Goal: Learn about a topic

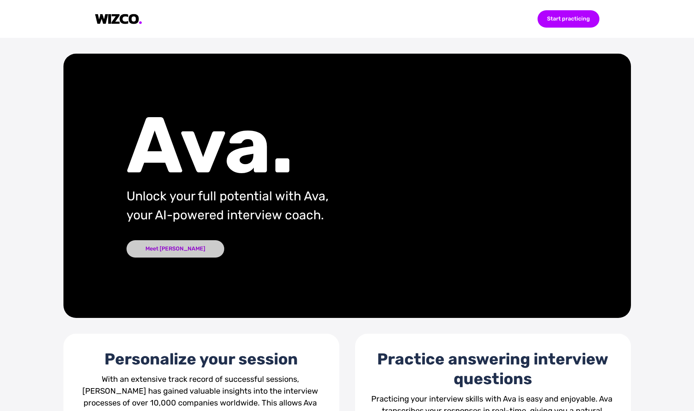
click at [167, 250] on div "Meet [PERSON_NAME]" at bounding box center [176, 248] width 98 height 17
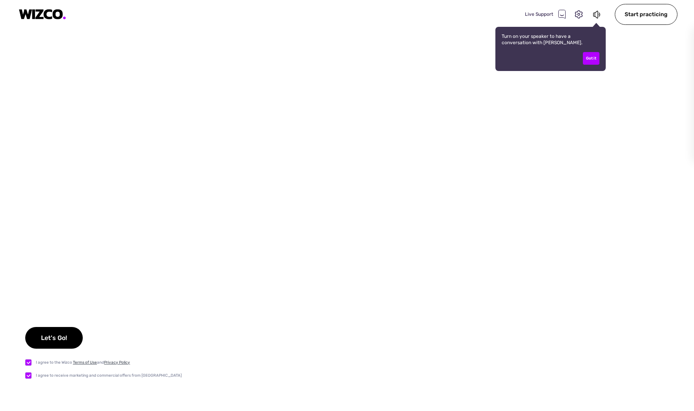
checkbox input "true"
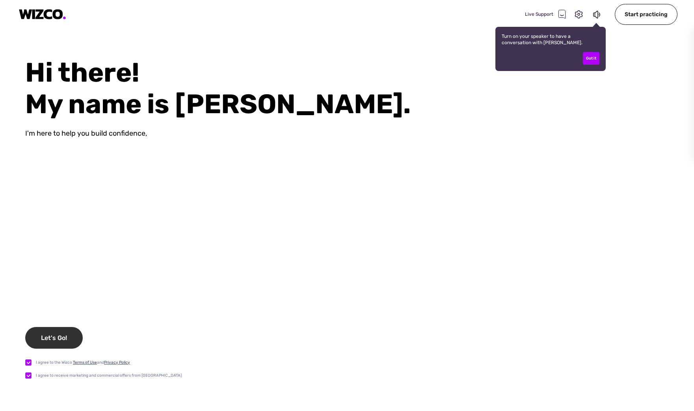
click at [55, 334] on div "Let's Go!" at bounding box center [54, 338] width 58 height 22
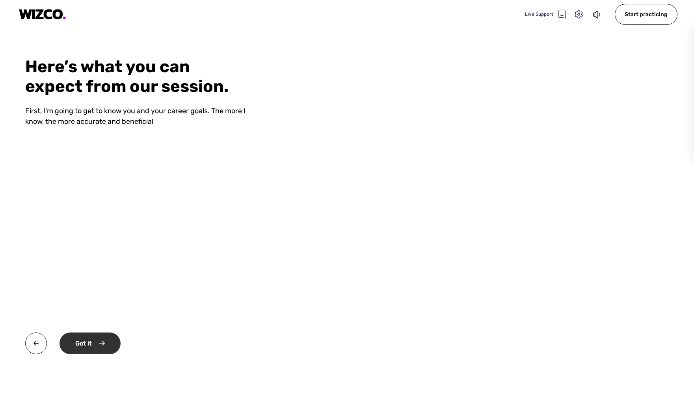
click at [88, 345] on div "Got it" at bounding box center [90, 343] width 61 height 22
click at [95, 345] on div "Okay" at bounding box center [90, 343] width 60 height 22
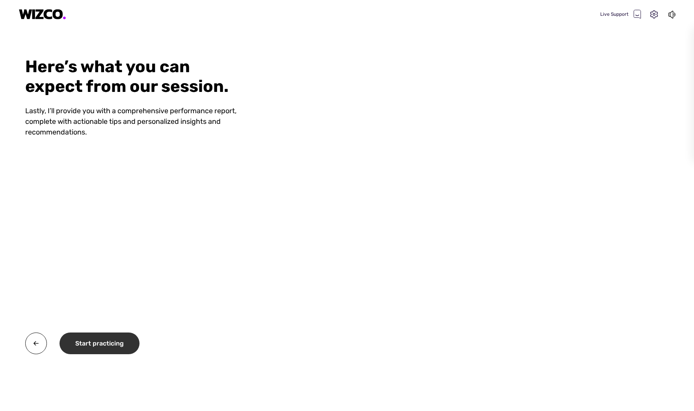
click at [112, 349] on div "Start practicing" at bounding box center [100, 343] width 80 height 22
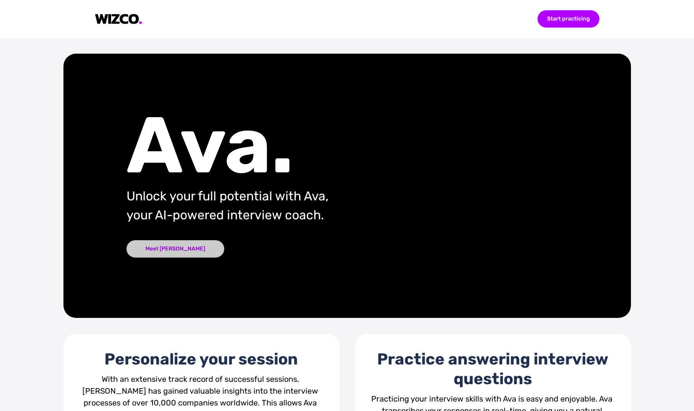
click at [161, 240] on div "Meet [PERSON_NAME]" at bounding box center [176, 248] width 98 height 17
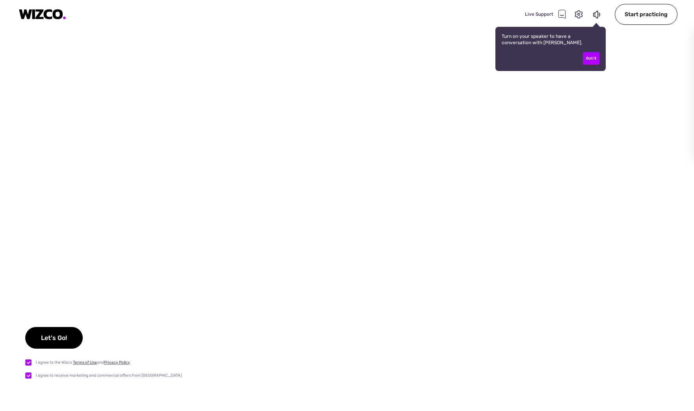
checkbox input "true"
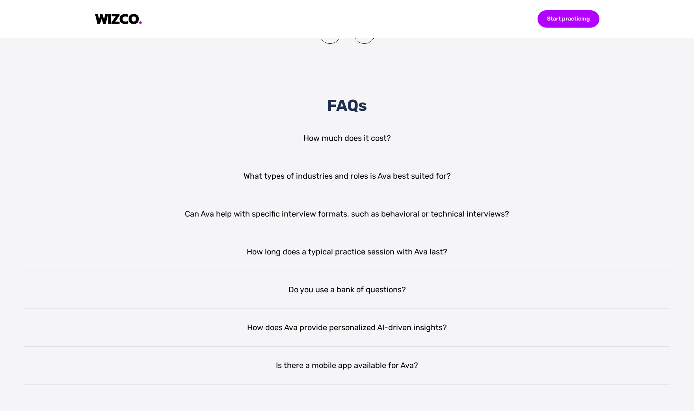
scroll to position [1470, 0]
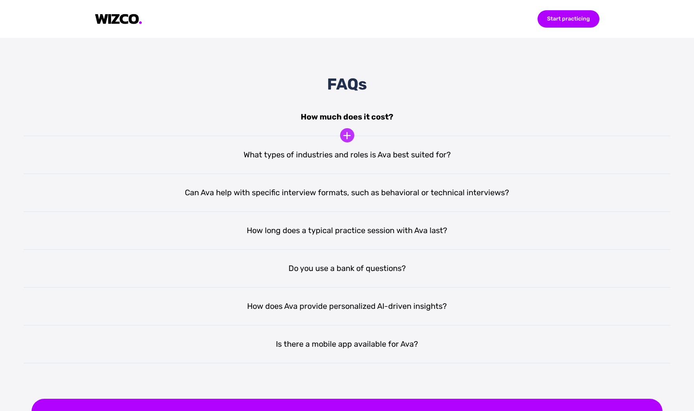
click at [370, 132] on div "How much does it cost?" at bounding box center [347, 117] width 647 height 38
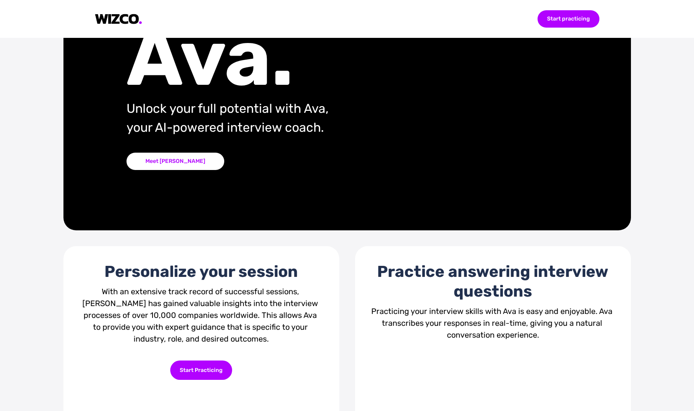
scroll to position [0, 0]
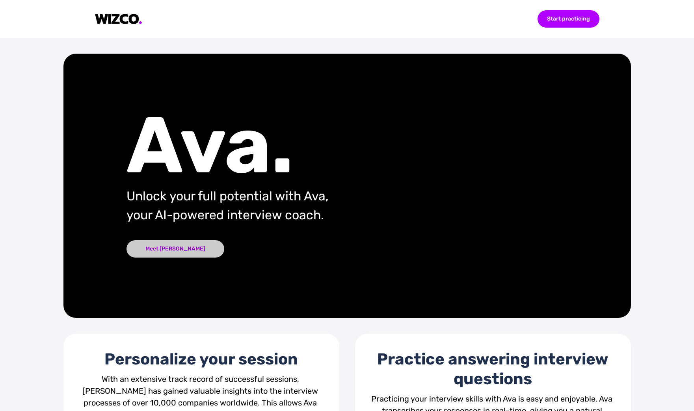
click at [169, 253] on div "Meet [PERSON_NAME]" at bounding box center [176, 248] width 98 height 17
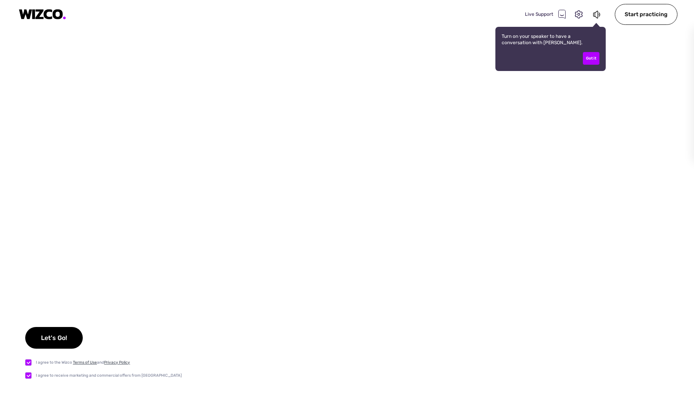
checkbox input "true"
click at [60, 342] on div "Let's Go!" at bounding box center [54, 338] width 58 height 22
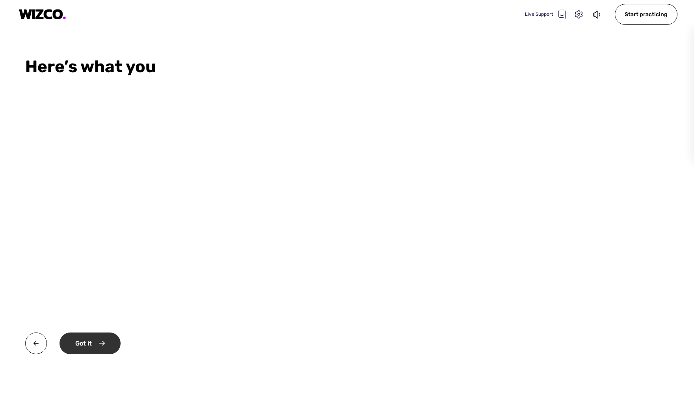
click at [89, 341] on div "Got it" at bounding box center [90, 343] width 61 height 22
click at [100, 341] on div "Okay" at bounding box center [90, 343] width 60 height 22
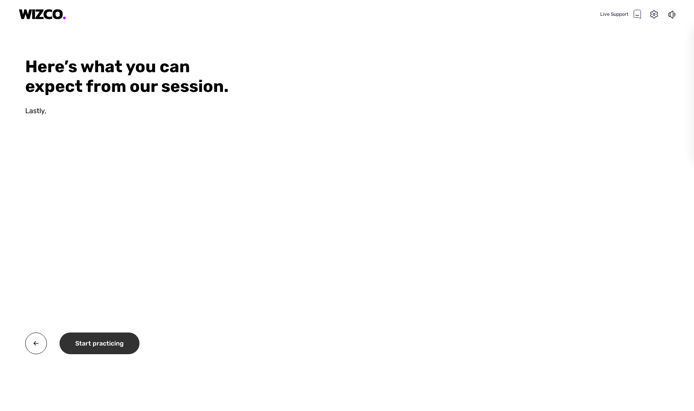
click at [102, 341] on div "Start practicing" at bounding box center [100, 343] width 80 height 22
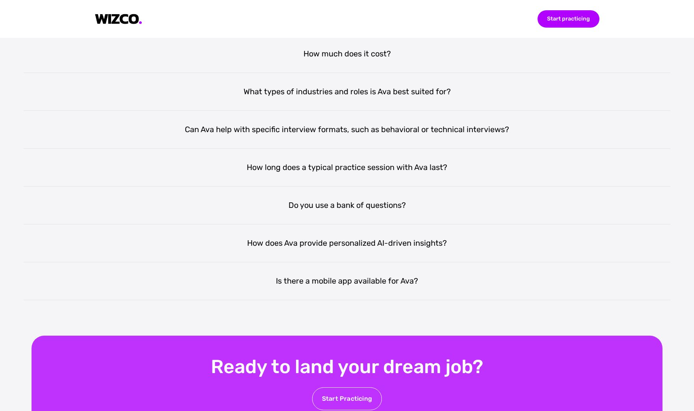
scroll to position [1587, 0]
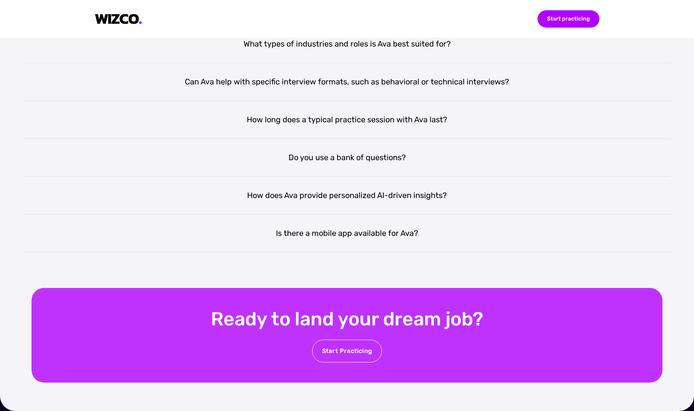
click at [370, 348] on div "Start Practicing" at bounding box center [347, 350] width 70 height 23
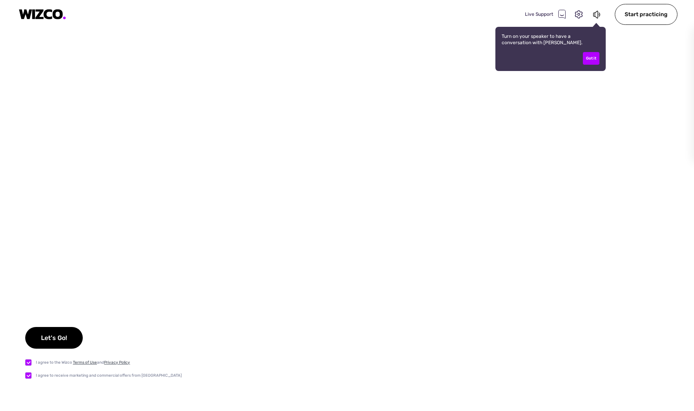
checkbox input "true"
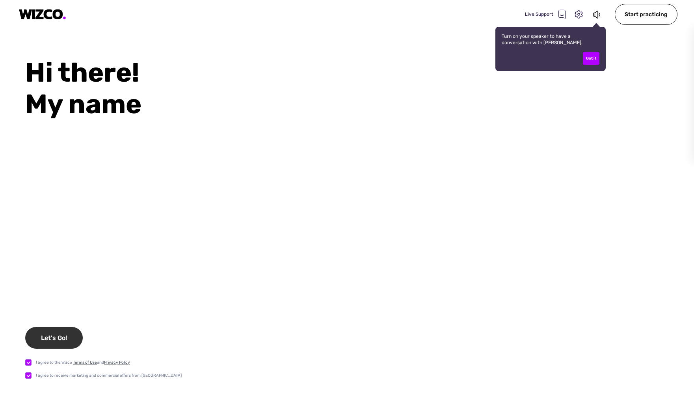
click at [70, 336] on div "Let's Go!" at bounding box center [54, 338] width 58 height 22
